Goal: Task Accomplishment & Management: Use online tool/utility

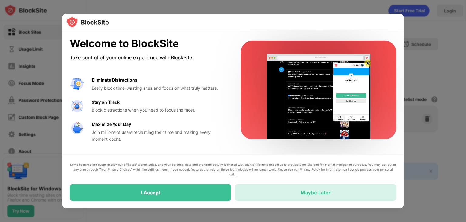
click at [346, 200] on div "Maybe Later" at bounding box center [316, 192] width 162 height 17
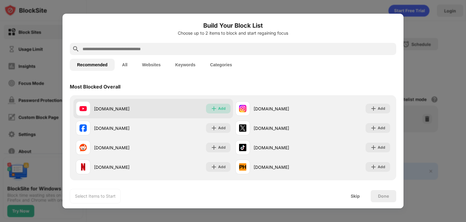
click at [213, 111] on div "Add" at bounding box center [218, 109] width 25 height 10
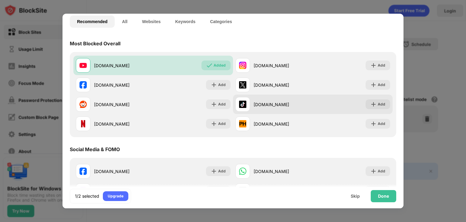
scroll to position [42, 0]
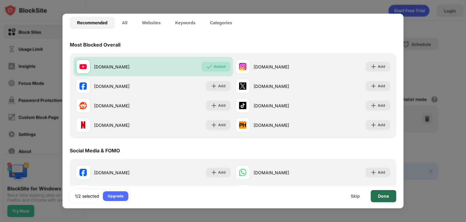
click at [386, 201] on div "Done" at bounding box center [384, 196] width 26 height 12
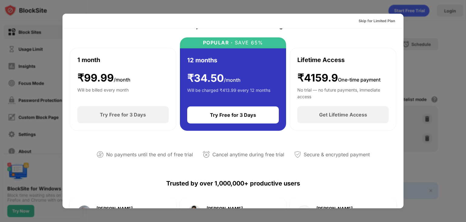
scroll to position [0, 0]
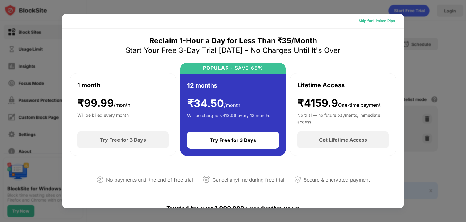
click at [382, 22] on div "Skip for Limited Plan" at bounding box center [377, 21] width 36 height 6
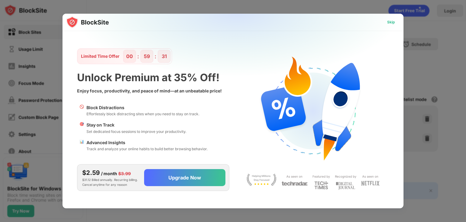
click at [390, 22] on div "Skip" at bounding box center [392, 22] width 8 height 6
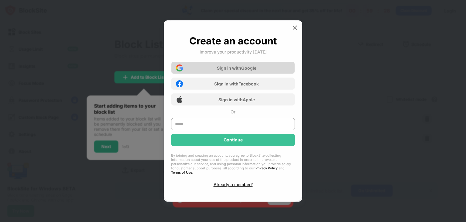
click at [255, 74] on div "Sign in with Google" at bounding box center [233, 68] width 124 height 12
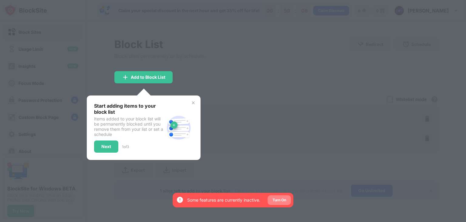
click at [278, 201] on div "Turn On" at bounding box center [280, 200] width 14 height 6
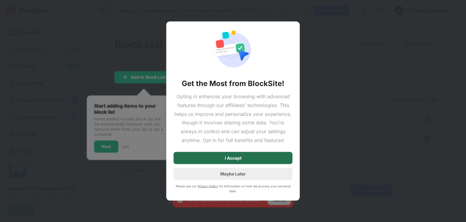
click at [260, 160] on div "I Accept" at bounding box center [233, 158] width 119 height 12
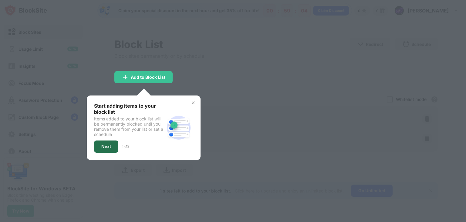
click at [111, 144] on div "Next" at bounding box center [106, 146] width 10 height 5
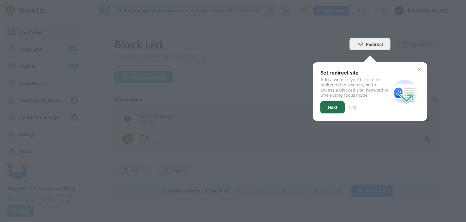
click at [334, 108] on div "Next" at bounding box center [333, 107] width 10 height 5
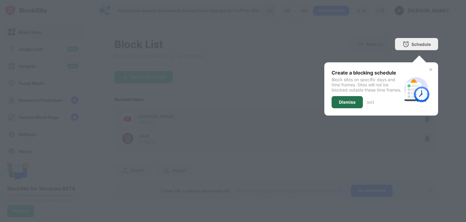
click at [357, 108] on div "Dismiss" at bounding box center [347, 102] width 31 height 12
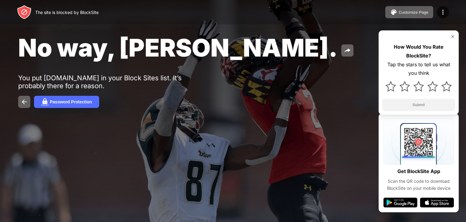
click at [453, 37] on img at bounding box center [453, 36] width 5 height 5
